Goal: Task Accomplishment & Management: Complete application form

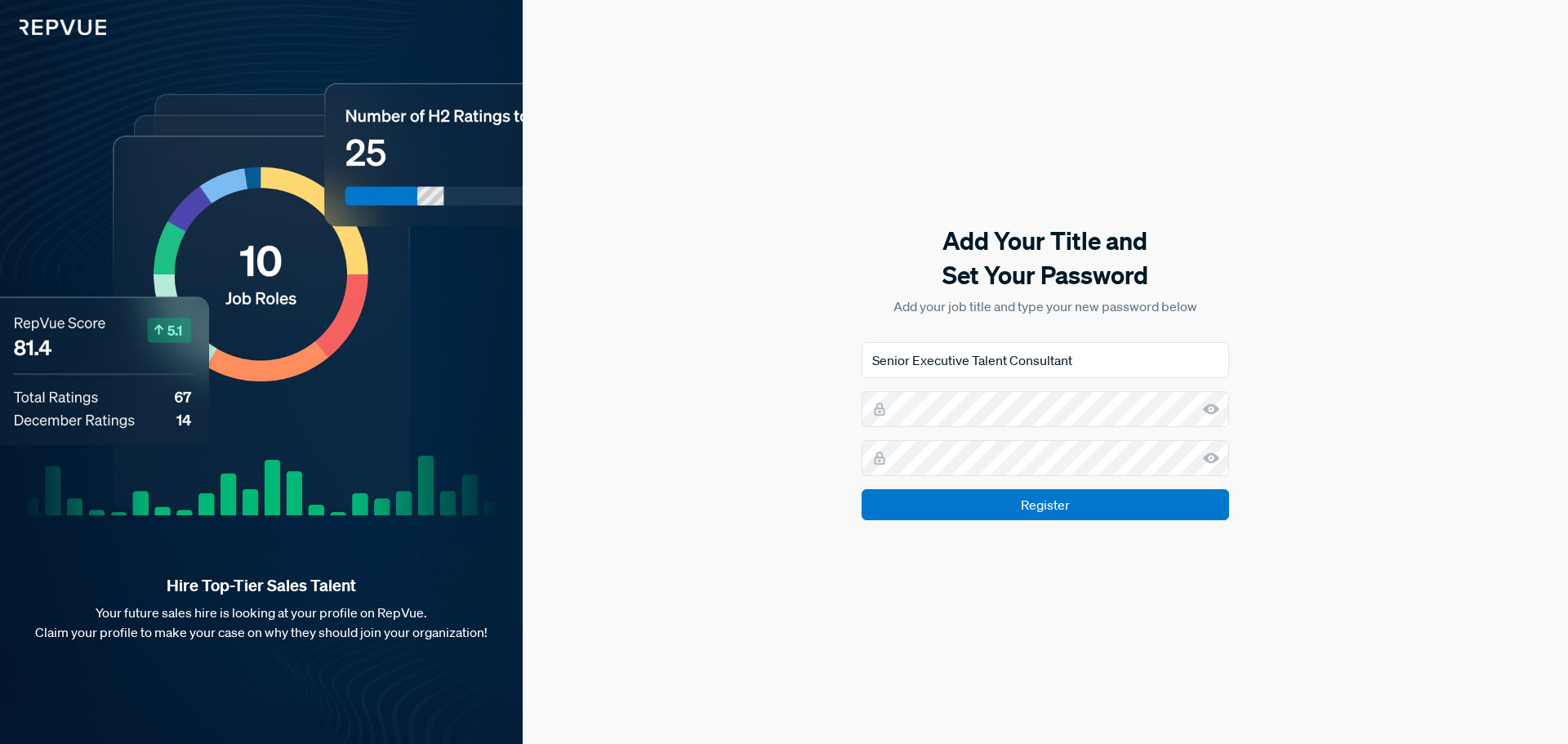
click at [939, 477] on form "Senior Executive Talent Consultant Register" at bounding box center [1046, 431] width 368 height 178
click at [1038, 511] on input "Register" at bounding box center [1046, 504] width 368 height 31
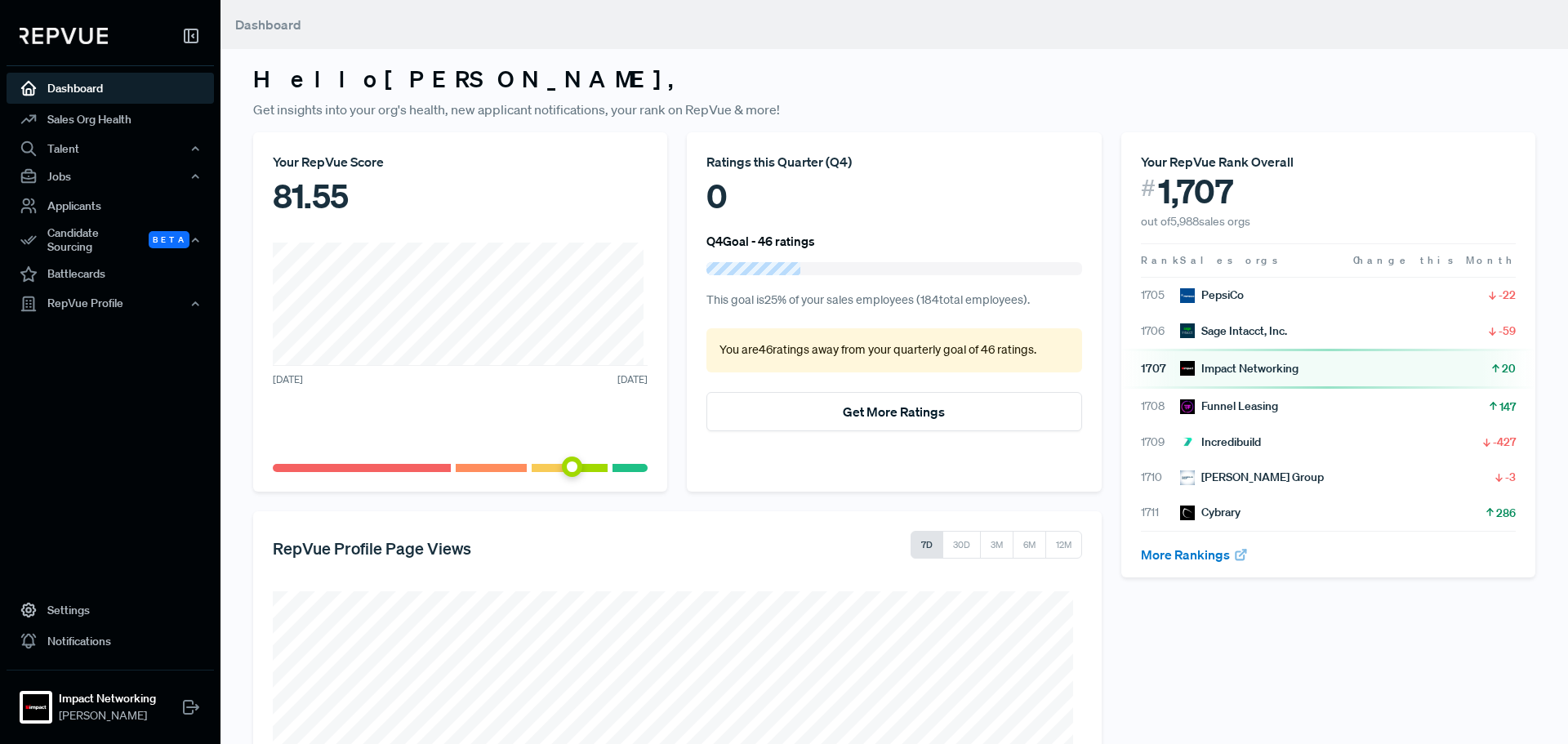
drag, startPoint x: 1480, startPoint y: 0, endPoint x: 1256, endPoint y: 10, distance: 224.2
click at [1256, 12] on header "Dashboard" at bounding box center [894, 25] width 1348 height 49
click at [855, 411] on button "Get More Ratings" at bounding box center [894, 412] width 375 height 40
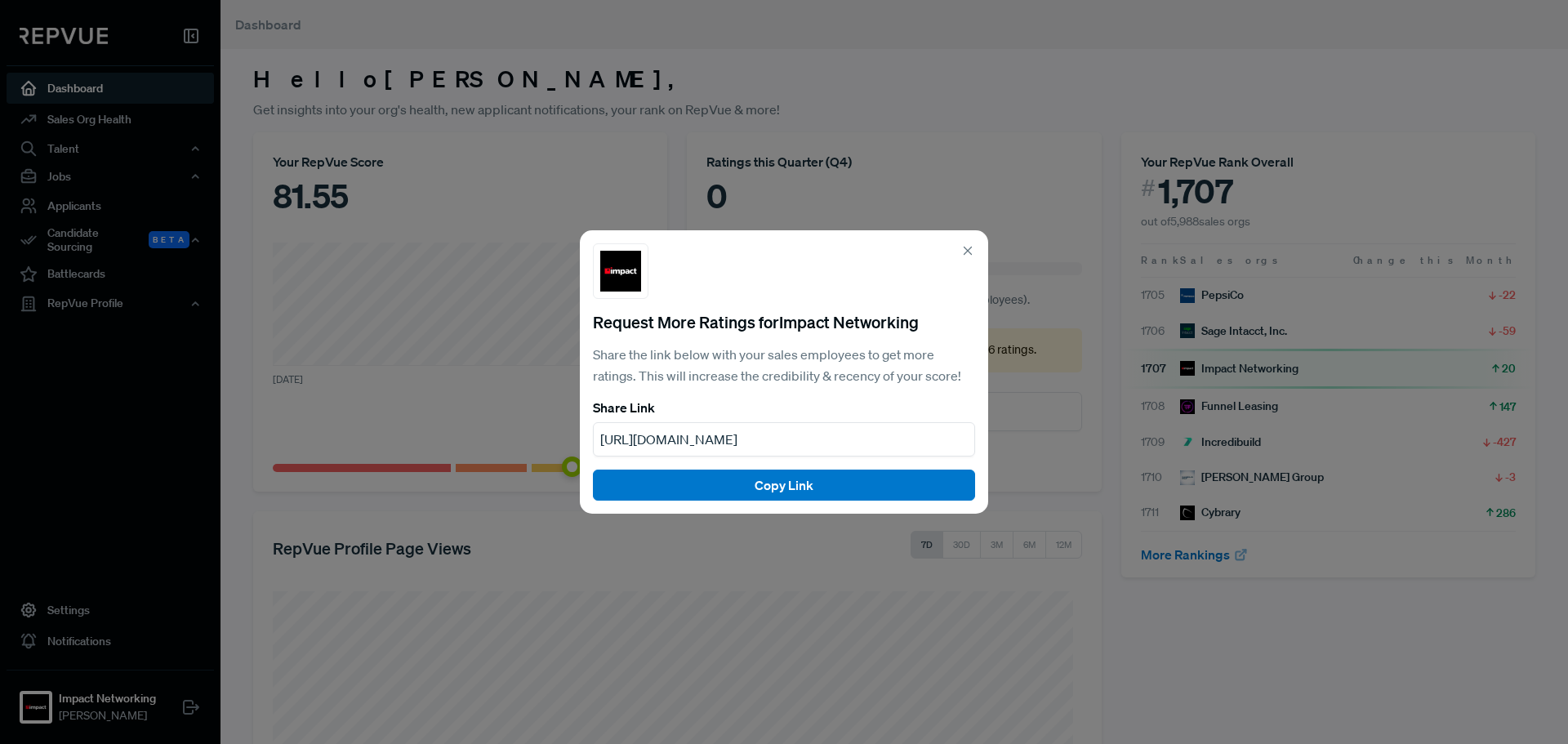
click at [967, 252] on use at bounding box center [968, 250] width 7 height 7
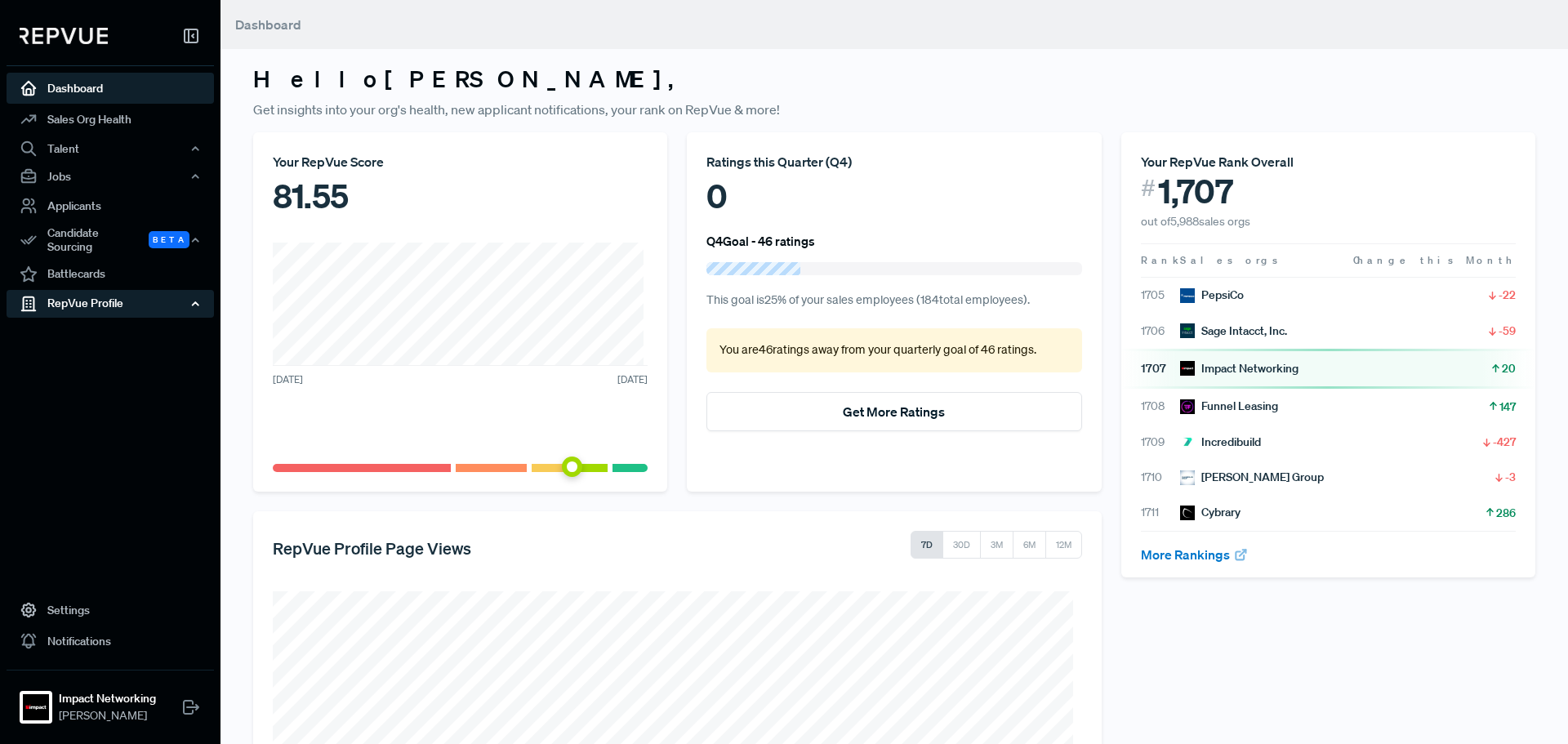
click at [105, 301] on div "RepVue Profile" at bounding box center [111, 303] width 208 height 28
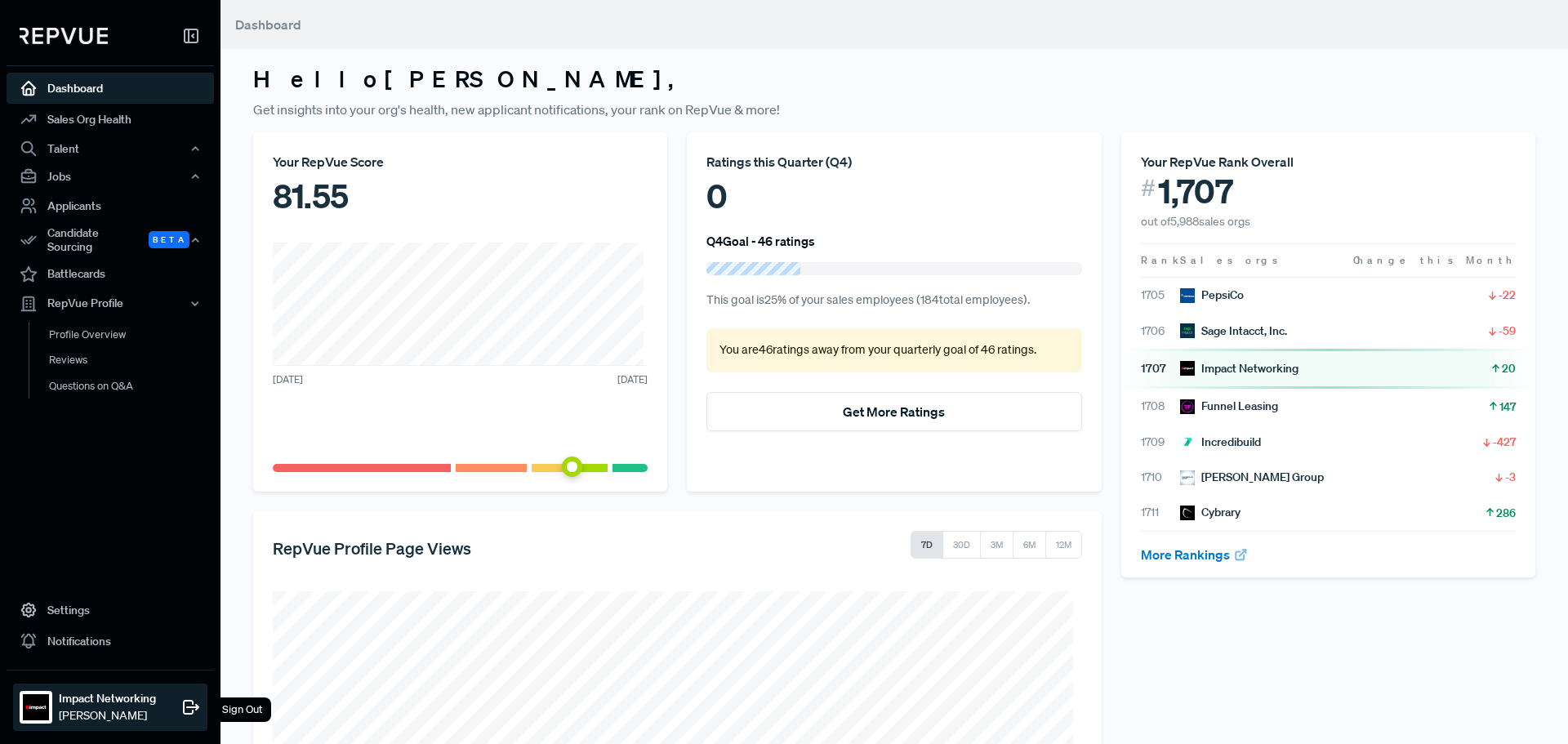
click at [121, 697] on strong "Impact Networking" at bounding box center [107, 698] width 97 height 17
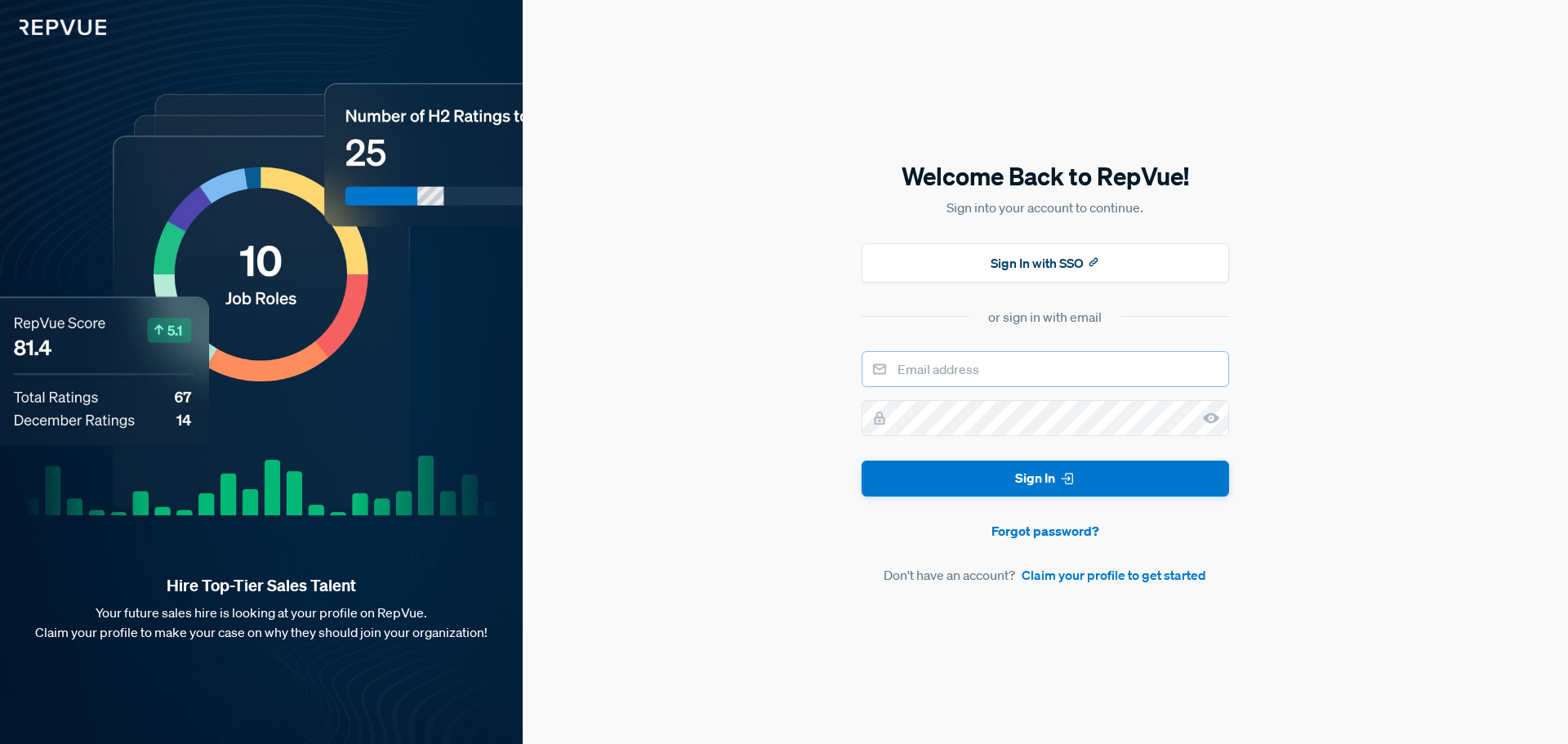
type input "Senior Executive Talent Consultant"
click at [631, 240] on div "Welcome Back to RepVue! Sign into your account to continue. Sign In with SSO or…" at bounding box center [1046, 372] width 1046 height 744
